Goal: Complete application form: Complete application form

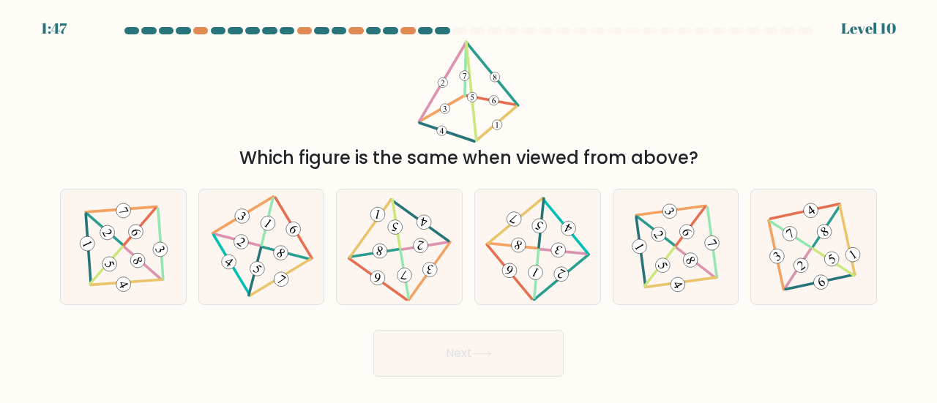
click at [306, 162] on div "Which figure is the same when viewed from above?" at bounding box center [468, 158] width 799 height 26
click at [212, 112] on div "Which figure is the same when viewed from above?" at bounding box center [468, 105] width 834 height 131
click at [229, 154] on div "Which figure is the same when viewed from above?" at bounding box center [468, 158] width 799 height 26
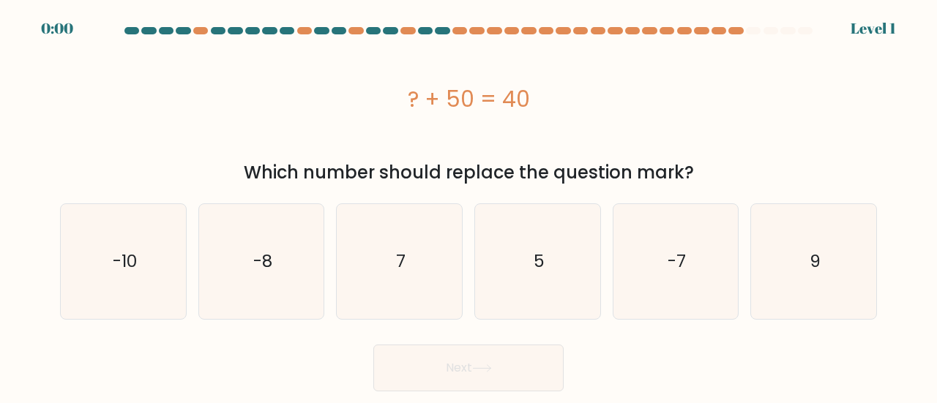
click at [487, 263] on icon "5" at bounding box center [537, 261] width 115 height 115
click at [469, 206] on input "d. 5" at bounding box center [468, 204] width 1 height 4
radio input "true"
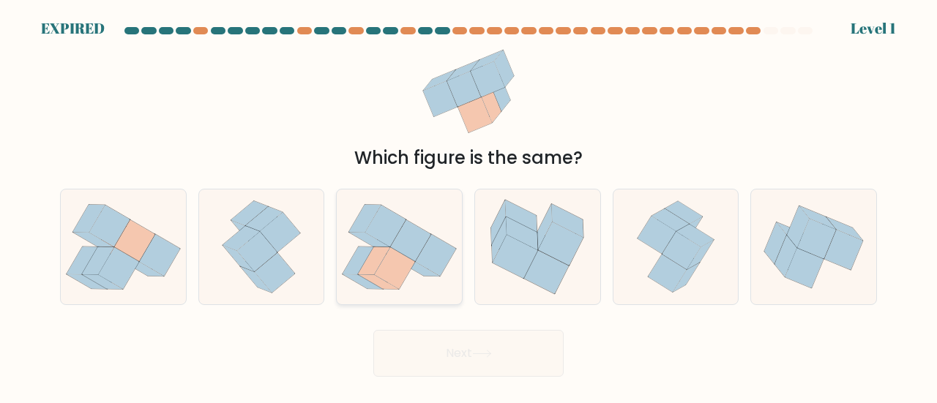
click at [402, 263] on icon at bounding box center [395, 268] width 40 height 42
click at [468, 206] on input "c." at bounding box center [468, 204] width 1 height 4
radio input "true"
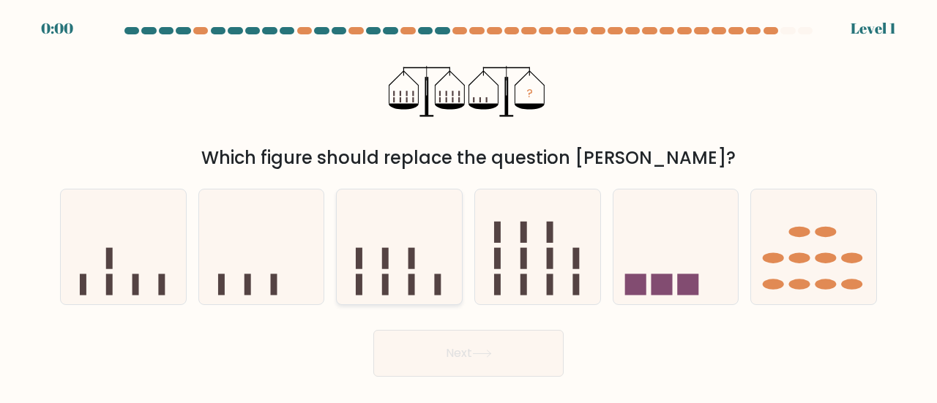
drag, startPoint x: 0, startPoint y: 0, endPoint x: 402, endPoint y: 263, distance: 479.9
click at [402, 263] on icon at bounding box center [399, 246] width 125 height 103
click at [468, 206] on input "c." at bounding box center [468, 204] width 1 height 4
radio input "true"
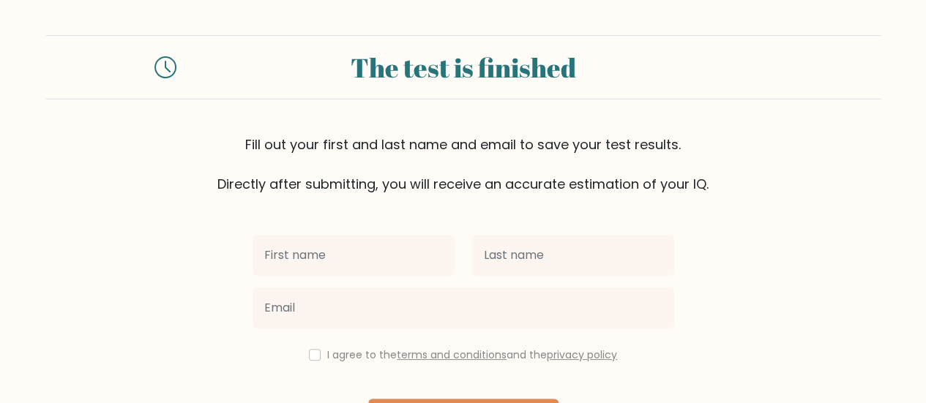
scroll to position [109, 0]
